Goal: Complete application form

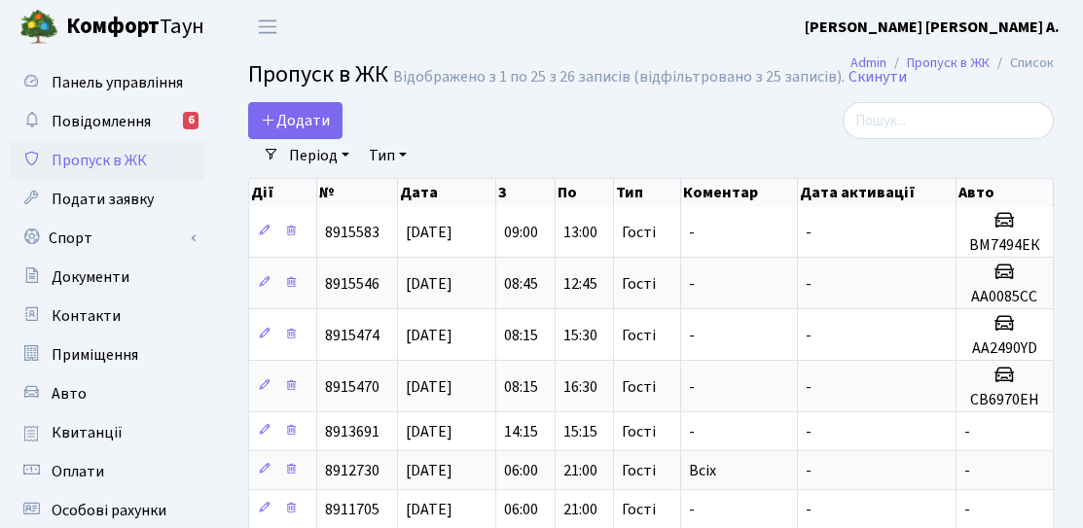
select select "25"
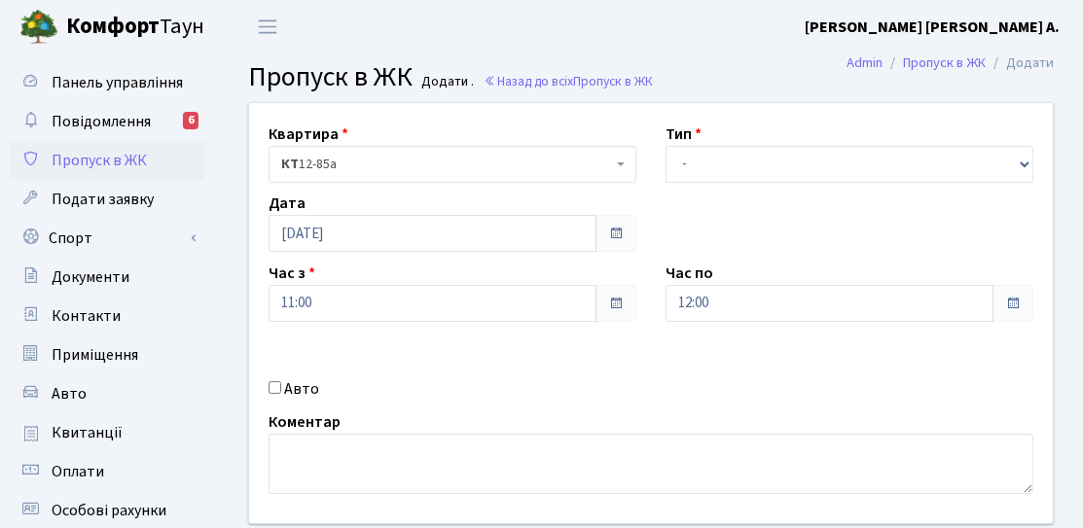
click at [294, 394] on label "Авто" at bounding box center [301, 388] width 35 height 23
click at [281, 394] on input "Авто" at bounding box center [274, 387] width 13 height 13
checkbox input "true"
click at [673, 175] on select "- Доставка Таксі Гості Сервіс" at bounding box center [849, 164] width 368 height 37
select select "3"
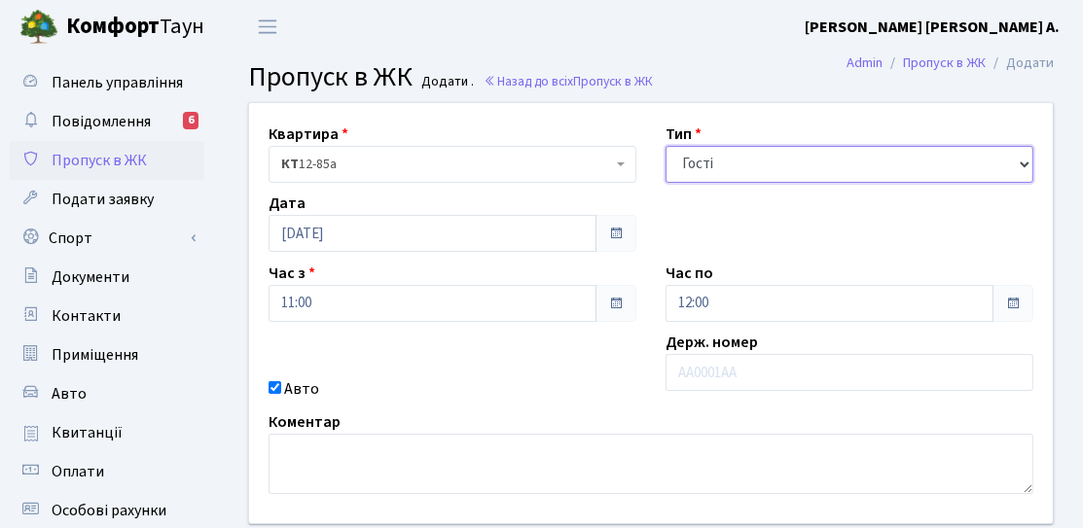
click at [665, 146] on select "- Доставка Таксі Гості Сервіс" at bounding box center [849, 164] width 368 height 37
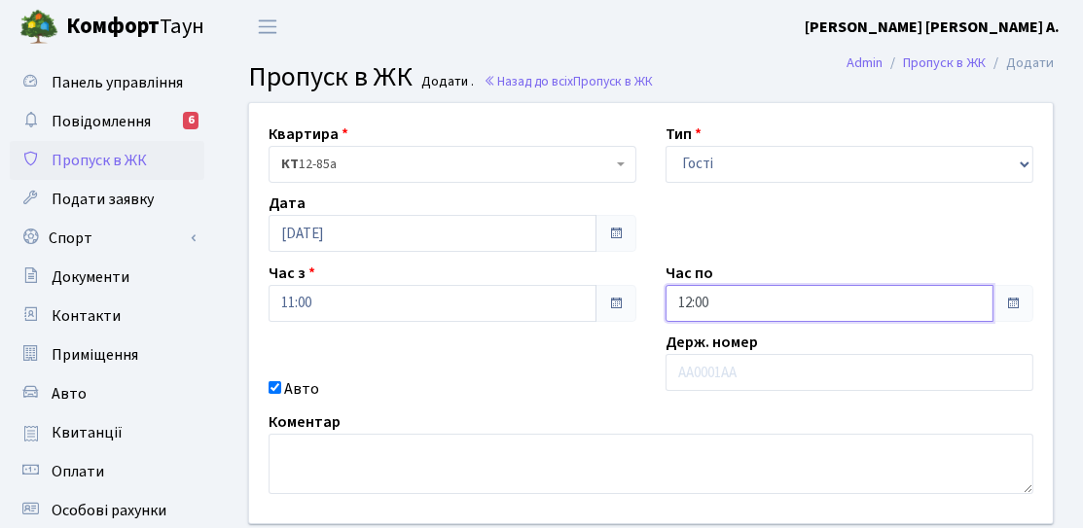
click at [738, 303] on input "12:00" at bounding box center [829, 303] width 328 height 37
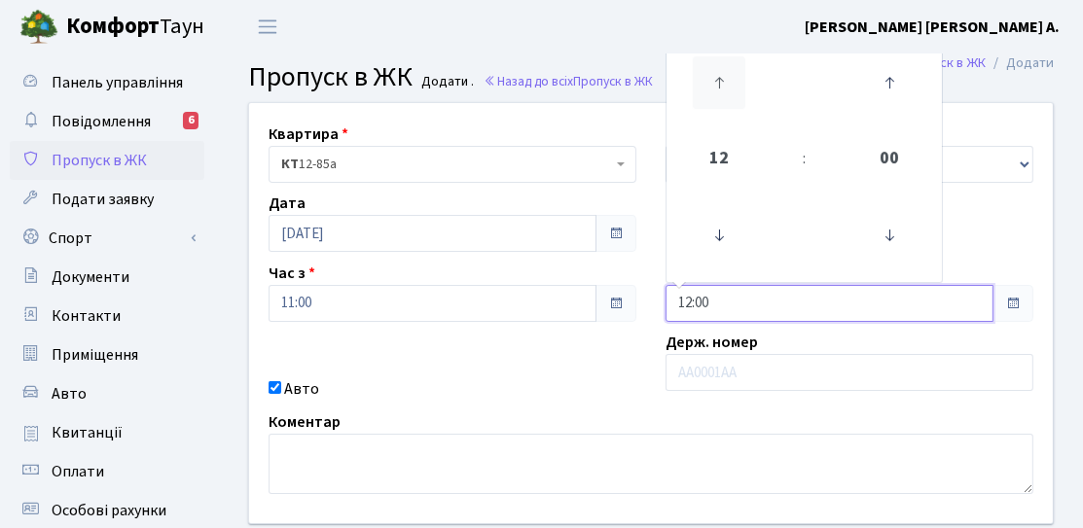
click at [725, 97] on icon at bounding box center [719, 82] width 53 height 53
click at [724, 97] on icon at bounding box center [719, 82] width 53 height 53
type input "15:00"
click at [684, 397] on div "Держ. номер" at bounding box center [849, 366] width 397 height 70
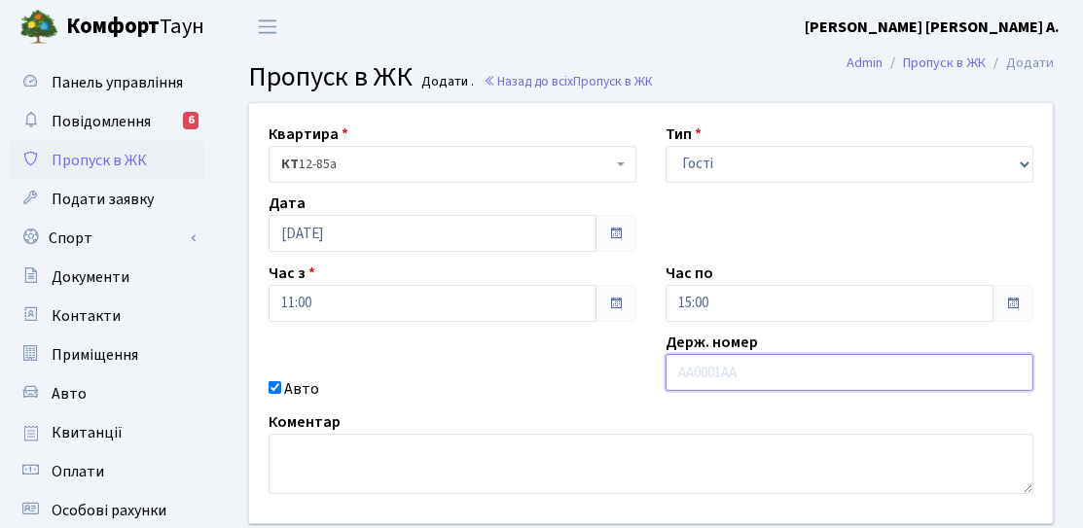
click at [703, 380] on input "text" at bounding box center [849, 372] width 368 height 37
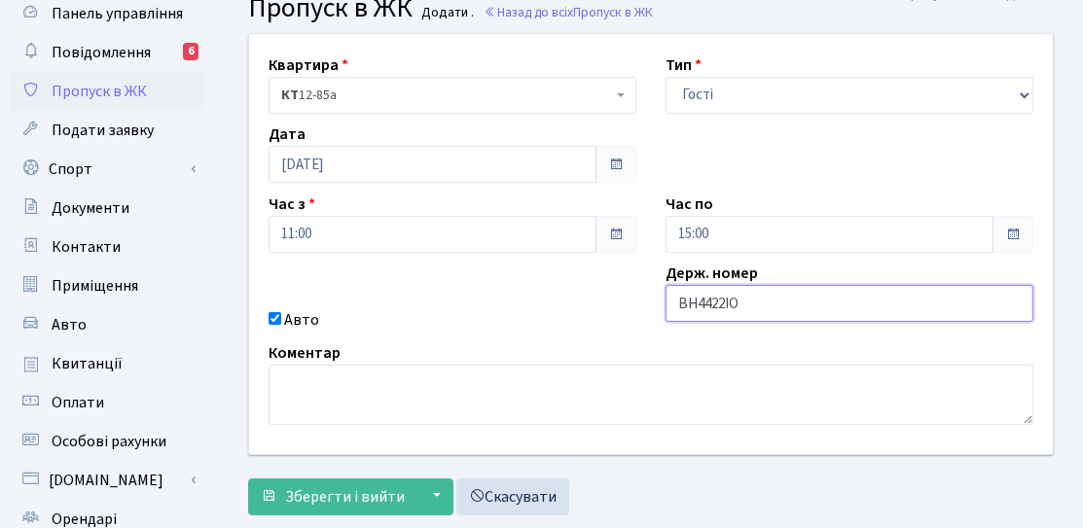
scroll to position [97, 0]
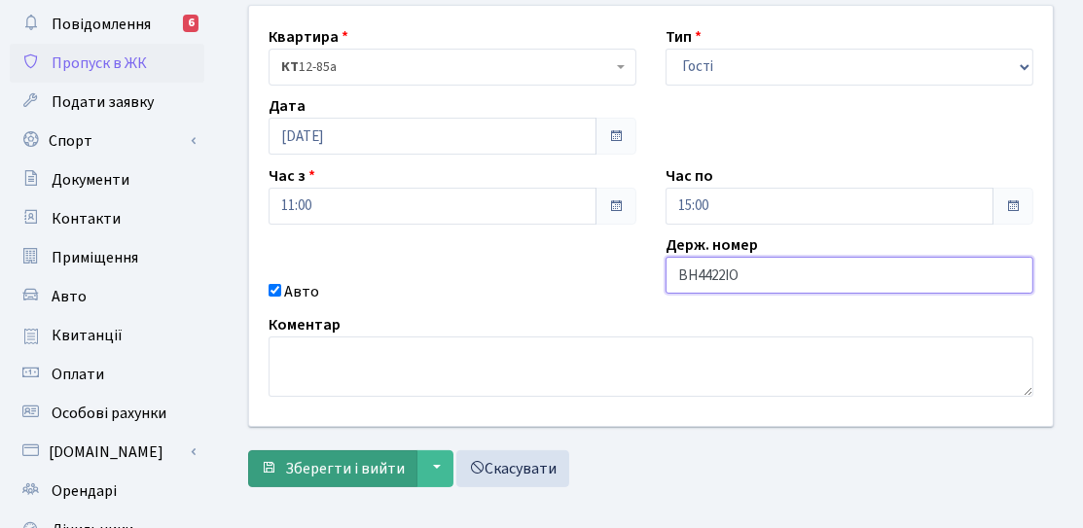
type input "ВН4422ІО"
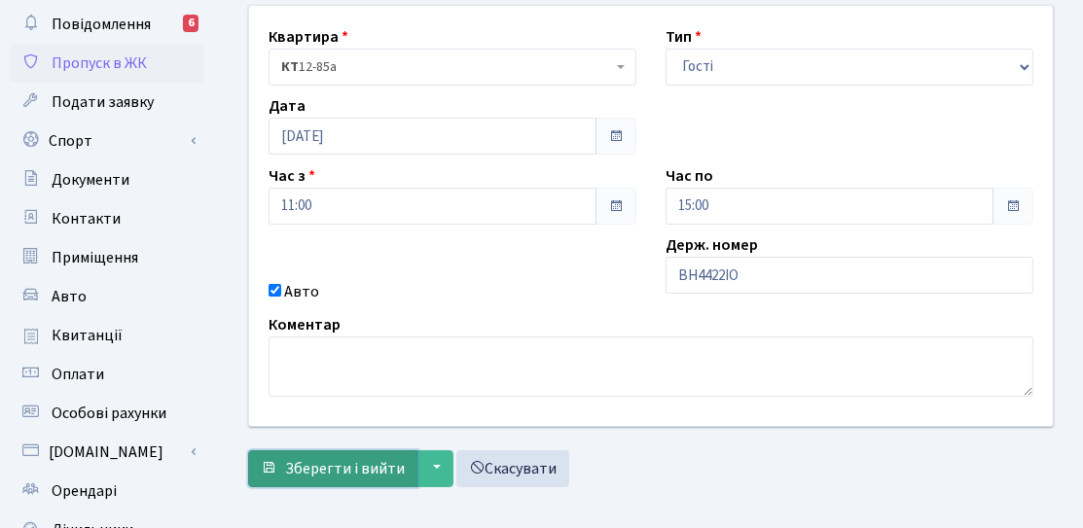
click at [372, 475] on span "Зберегти і вийти" at bounding box center [345, 468] width 120 height 21
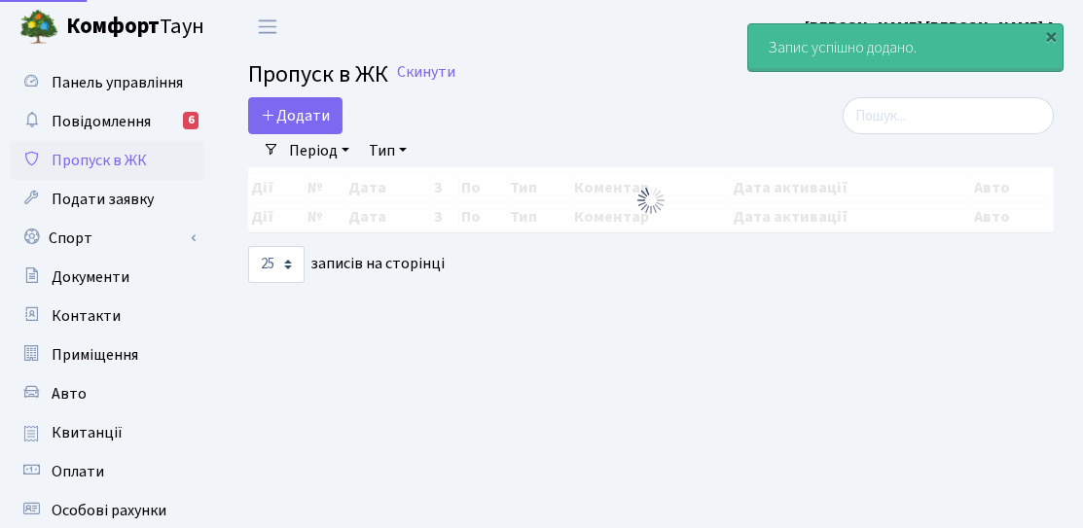
select select "25"
